Goal: Navigation & Orientation: Find specific page/section

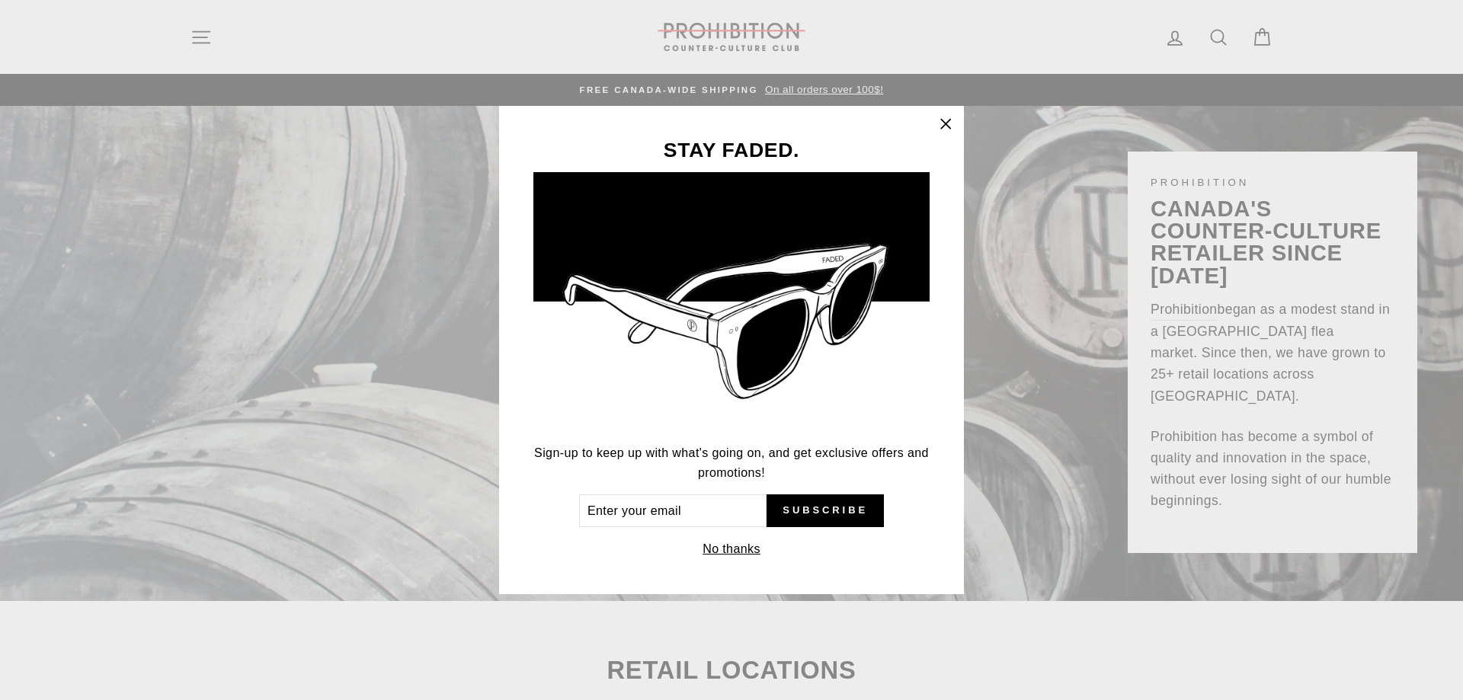
click at [946, 122] on icon "button" at bounding box center [945, 124] width 21 height 21
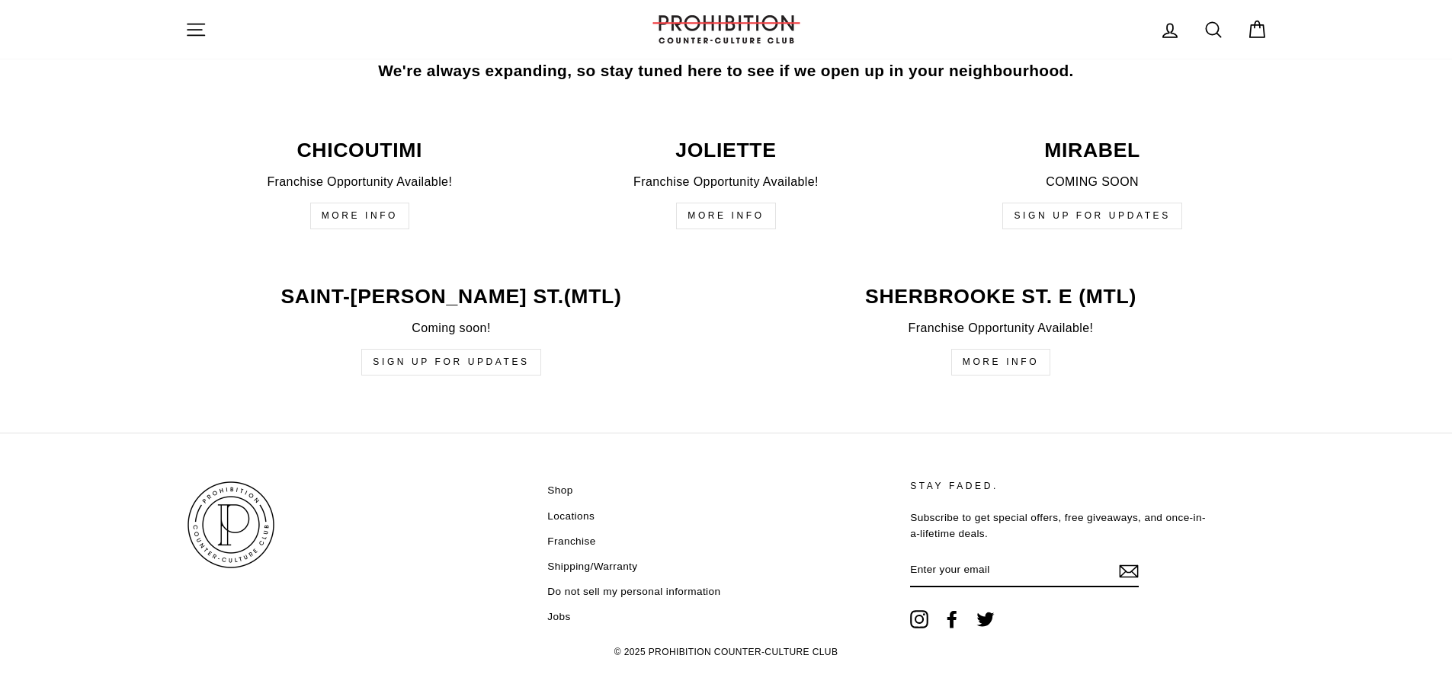
scroll to position [3695, 0]
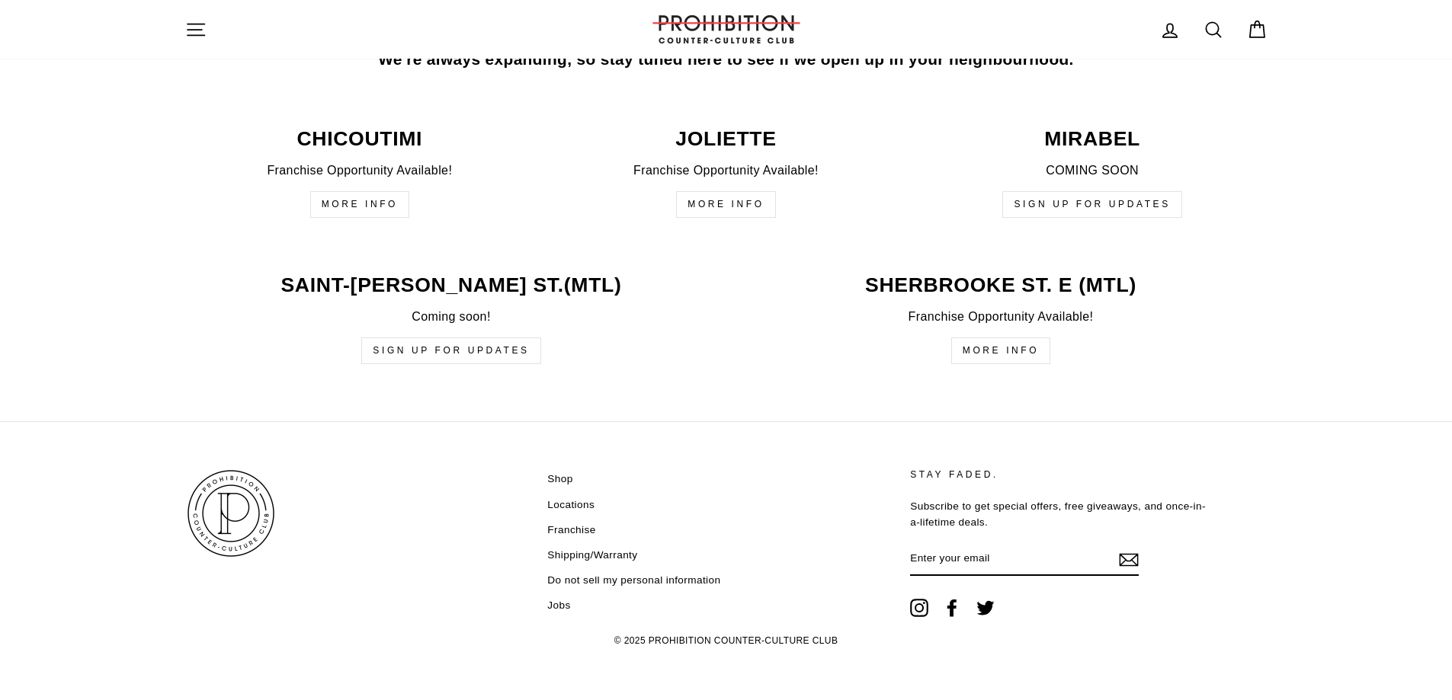
click at [565, 477] on link "Shop" at bounding box center [559, 479] width 25 height 23
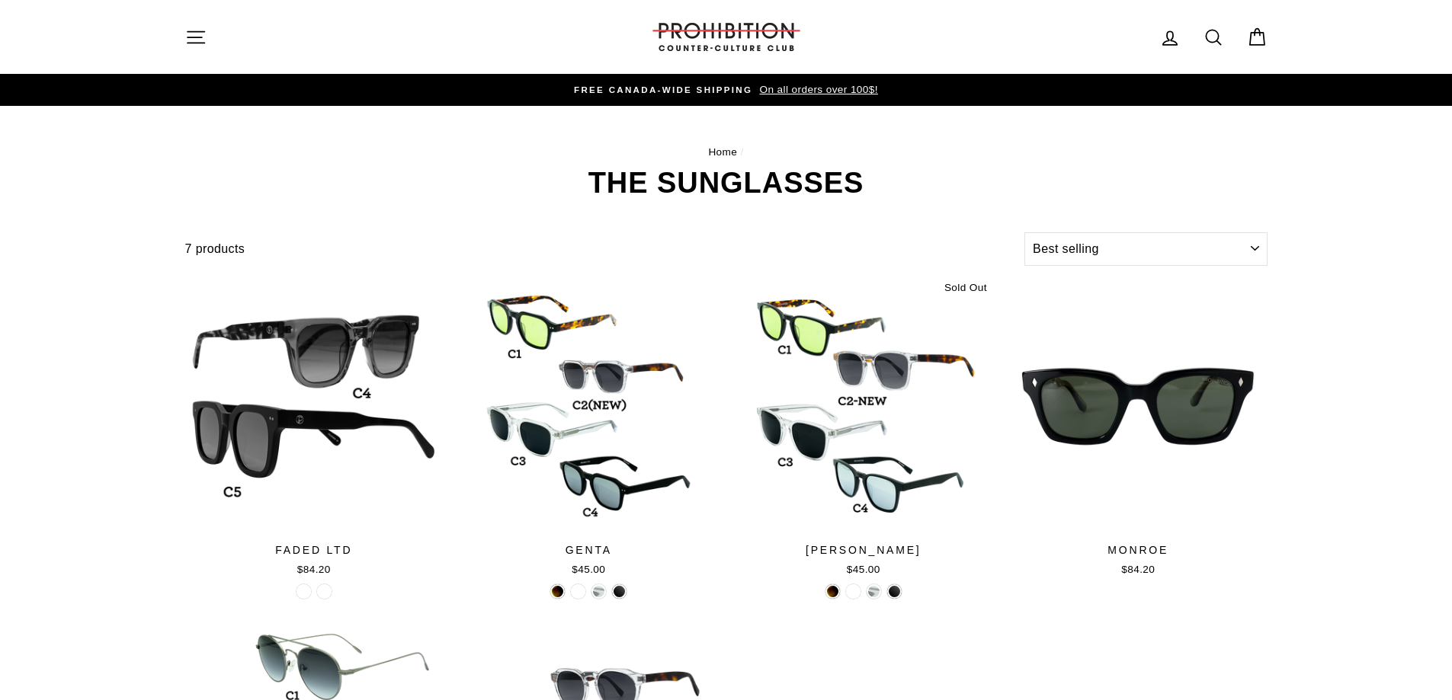
select select "best-selling"
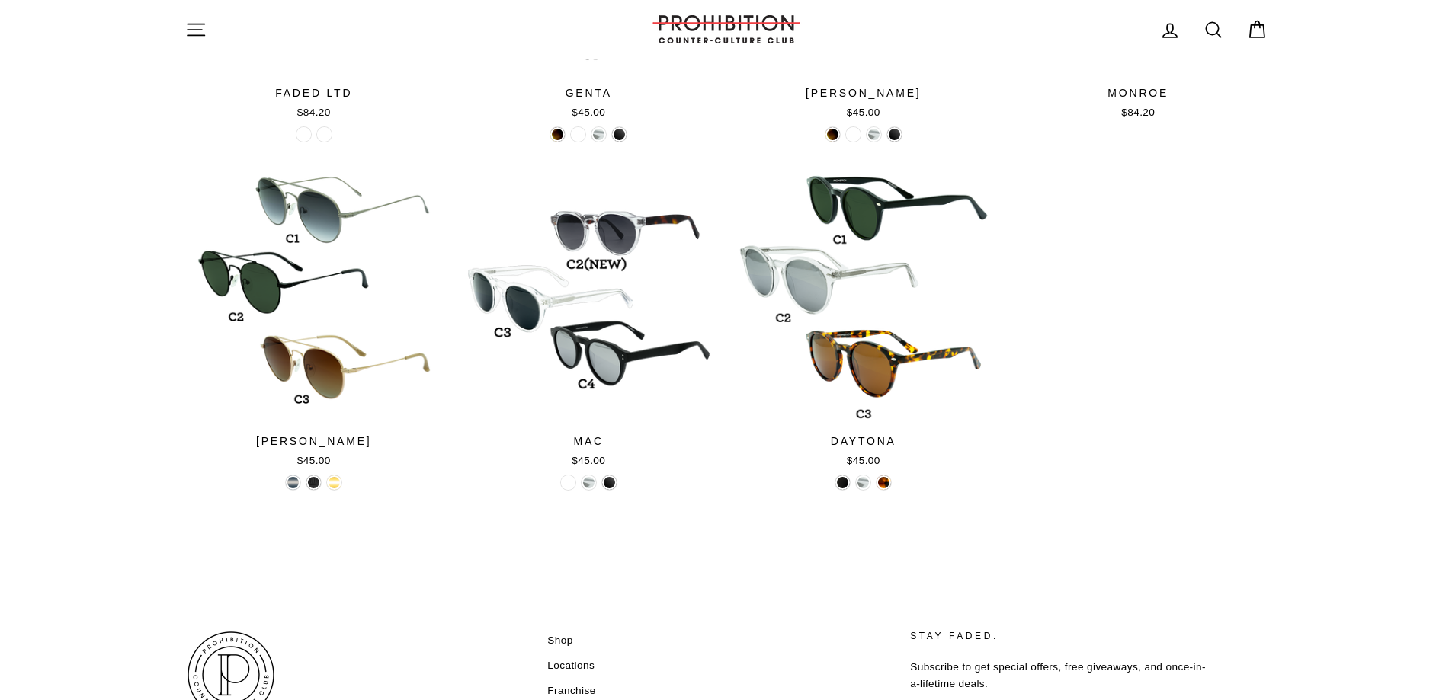
scroll to position [619, 0]
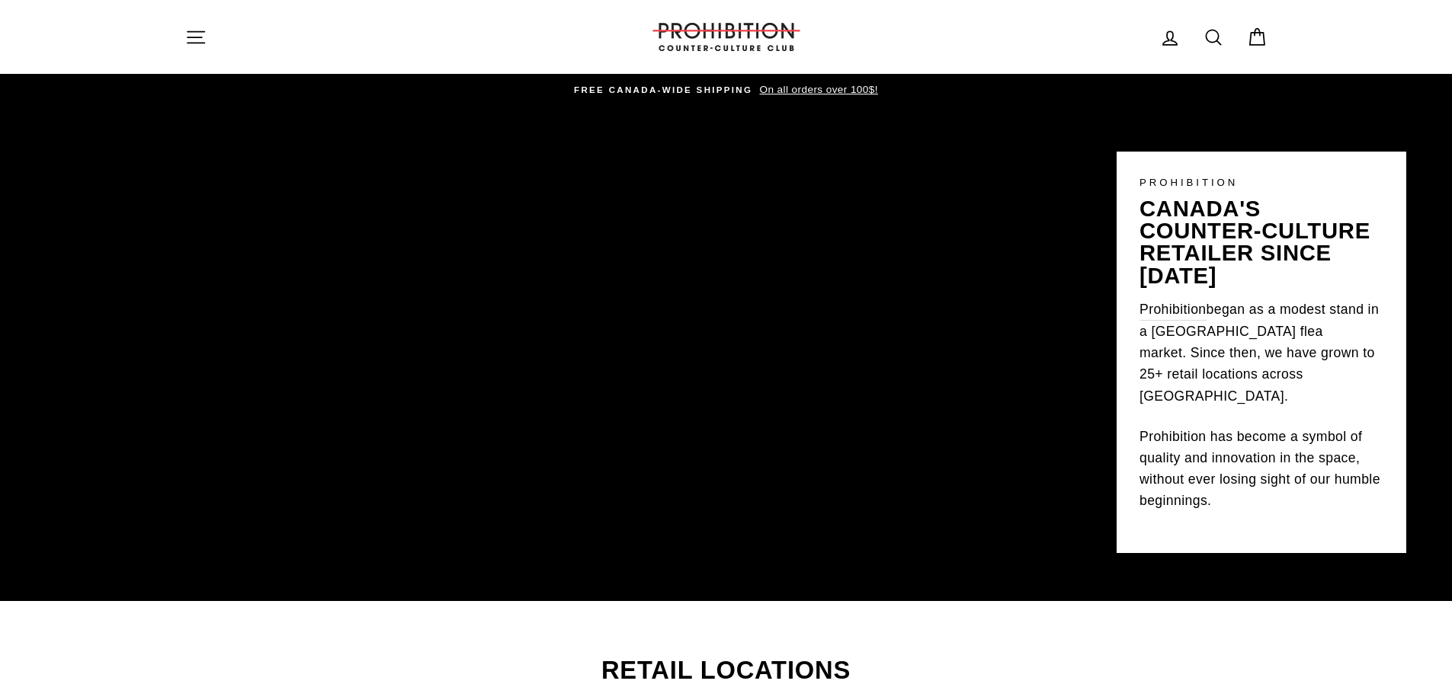
scroll to position [3695, 0]
